Goal: Find contact information: Find contact information

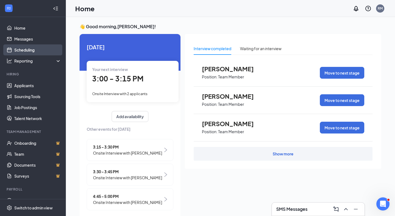
click at [35, 45] on link "Scheduling" at bounding box center [37, 49] width 47 height 11
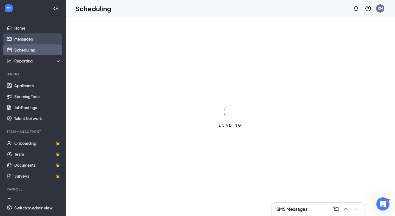
click at [35, 41] on link "Messages" at bounding box center [37, 38] width 47 height 11
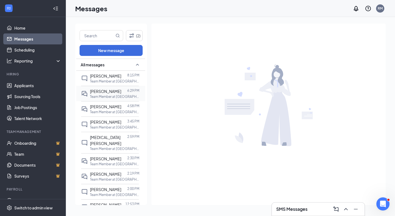
click at [108, 93] on div "[PERSON_NAME]" at bounding box center [105, 91] width 31 height 6
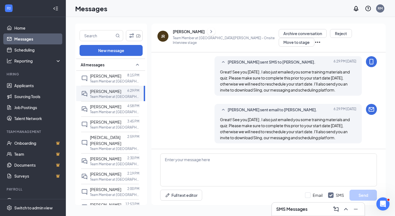
scroll to position [414, 0]
click at [101, 92] on span "[PERSON_NAME]" at bounding box center [105, 91] width 31 height 5
click at [180, 32] on div "[PERSON_NAME]" at bounding box center [189, 31] width 32 height 5
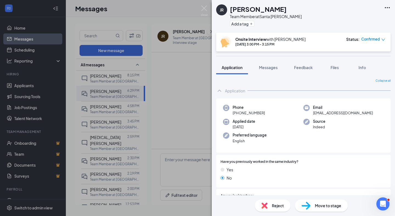
click at [239, 112] on span "[PHONE_NUMBER]" at bounding box center [249, 112] width 32 height 5
drag, startPoint x: 239, startPoint y: 112, endPoint x: 264, endPoint y: 113, distance: 25.0
click at [264, 113] on div "Phone [PHONE_NUMBER]" at bounding box center [263, 110] width 80 height 11
copy span "661) 426-3467"
click at [338, 114] on span "[EMAIL_ADDRESS][DOMAIN_NAME]" at bounding box center [343, 112] width 60 height 5
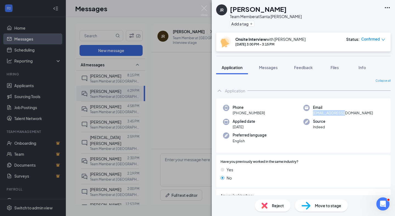
click at [338, 114] on span "[EMAIL_ADDRESS][DOMAIN_NAME]" at bounding box center [343, 112] width 60 height 5
copy span "[EMAIL_ADDRESS][DOMAIN_NAME]"
